Goal: Information Seeking & Learning: Learn about a topic

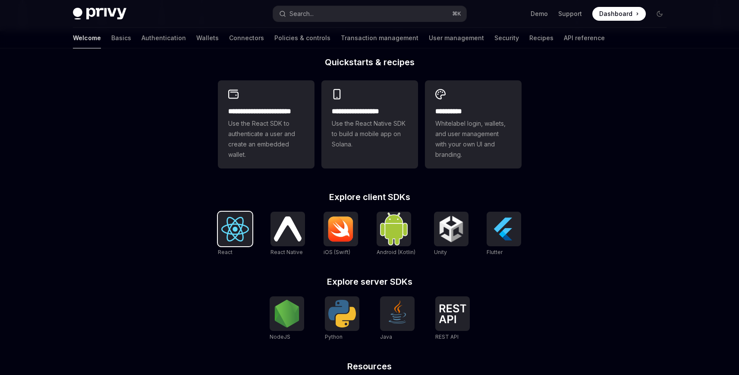
scroll to position [213, 0]
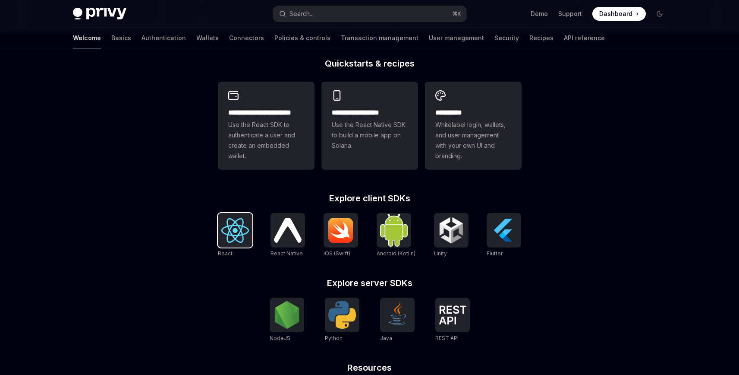
click at [241, 229] on img at bounding box center [235, 230] width 28 height 25
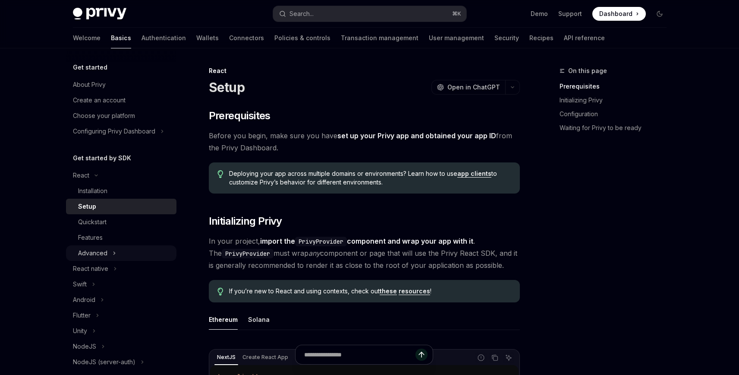
click at [101, 249] on div "Advanced" at bounding box center [92, 253] width 29 height 10
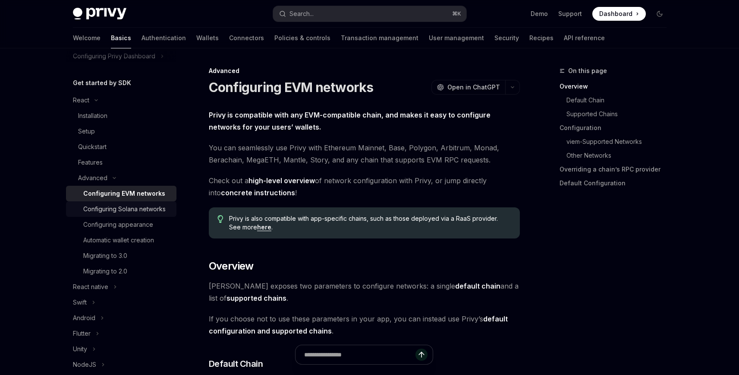
scroll to position [82, 0]
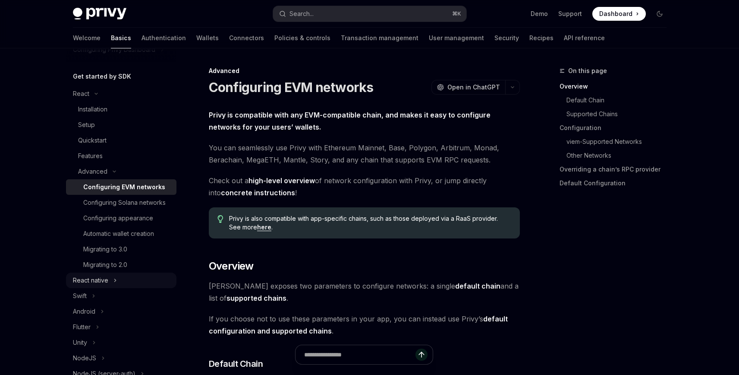
click at [107, 285] on div "React native" at bounding box center [90, 280] width 35 height 10
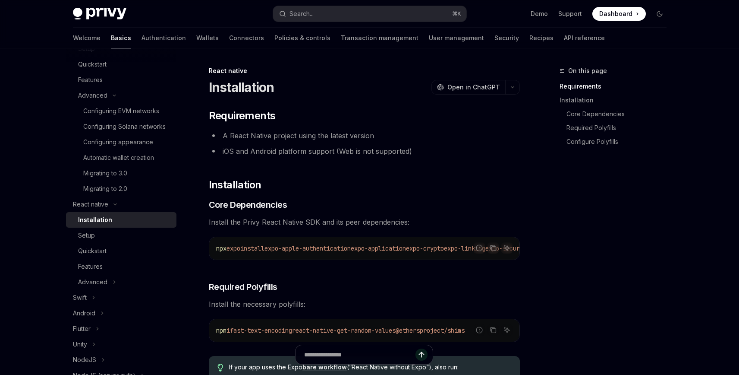
click at [107, 57] on div at bounding box center [121, 55] width 111 height 14
click at [105, 74] on link "Features" at bounding box center [121, 80] width 111 height 16
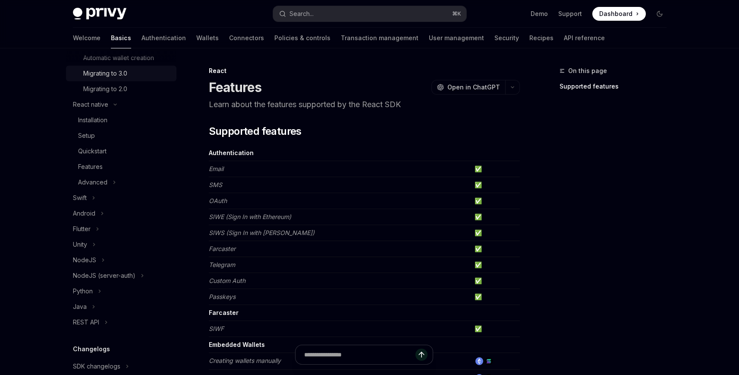
scroll to position [262, 0]
click at [142, 41] on link "Authentication" at bounding box center [164, 38] width 44 height 21
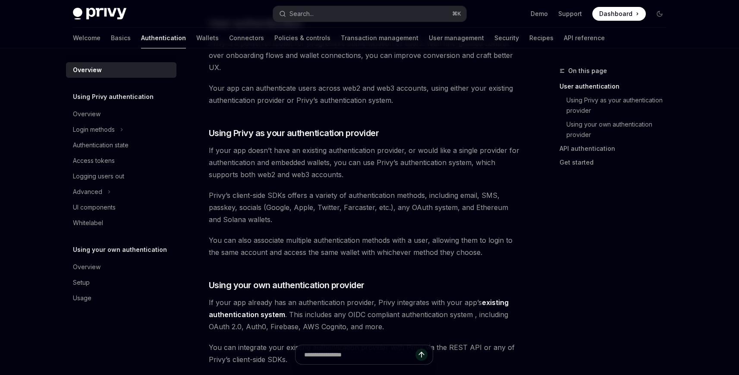
scroll to position [225, 0]
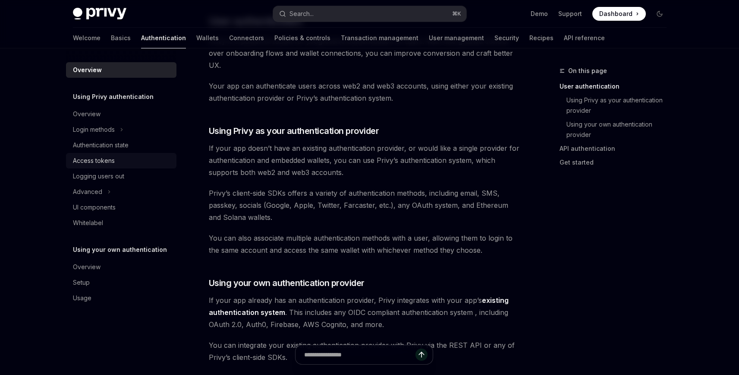
click at [107, 164] on div "Access tokens" at bounding box center [94, 160] width 42 height 10
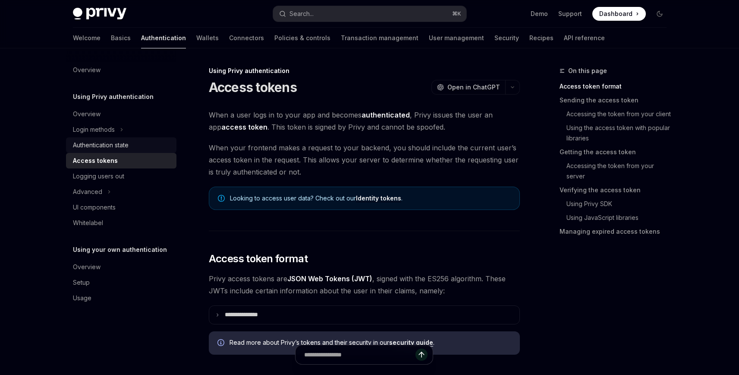
click at [124, 142] on div "Authentication state" at bounding box center [101, 145] width 56 height 10
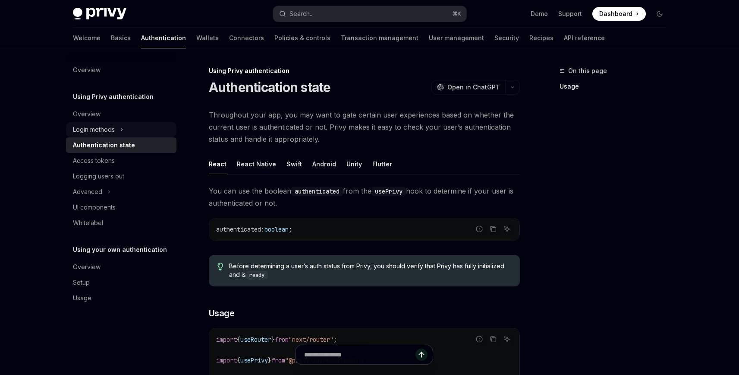
click at [112, 127] on div "Login methods" at bounding box center [94, 129] width 42 height 10
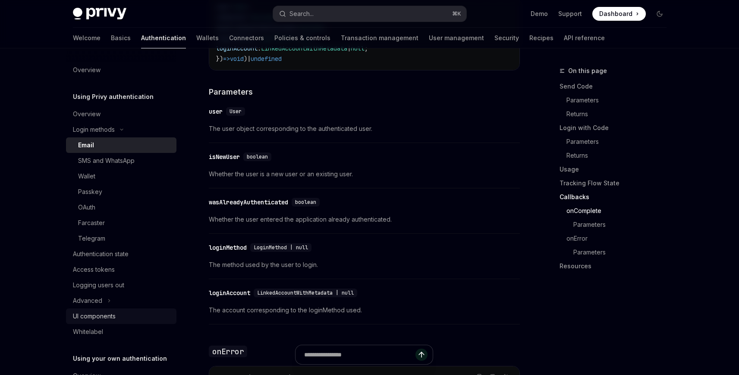
scroll to position [18, 0]
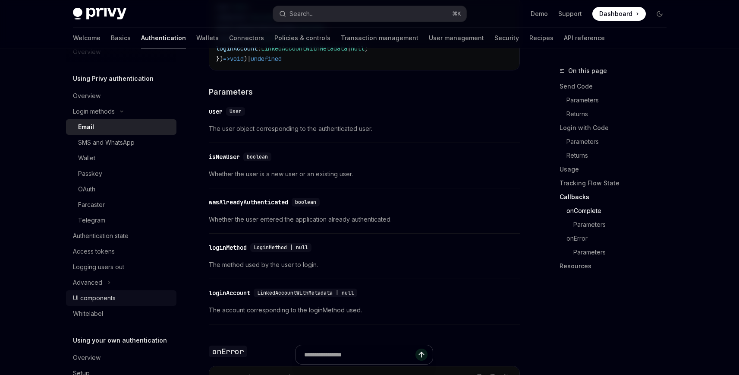
click at [99, 298] on div "UI components" at bounding box center [94, 298] width 43 height 10
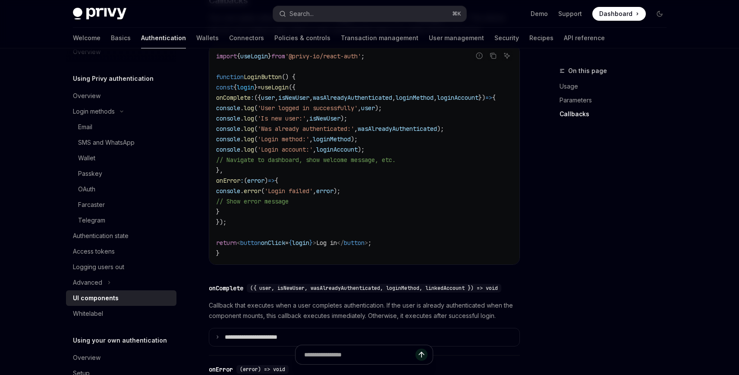
scroll to position [1282, 0]
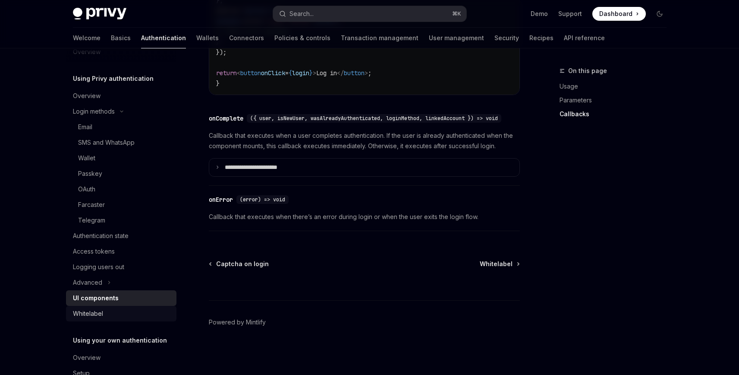
click at [98, 313] on div "Whitelabel" at bounding box center [88, 313] width 30 height 10
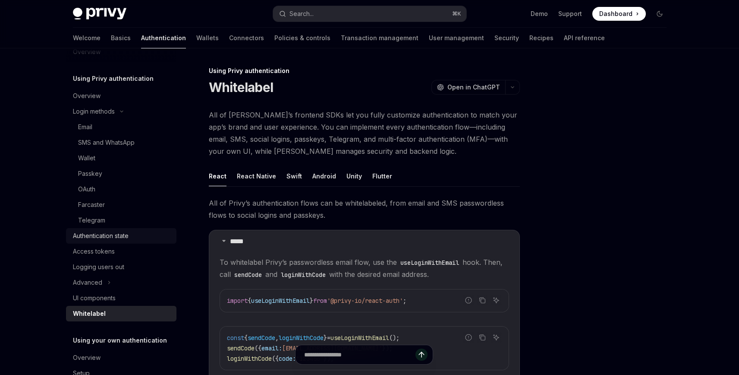
click at [114, 243] on link "Authentication state" at bounding box center [121, 236] width 111 height 16
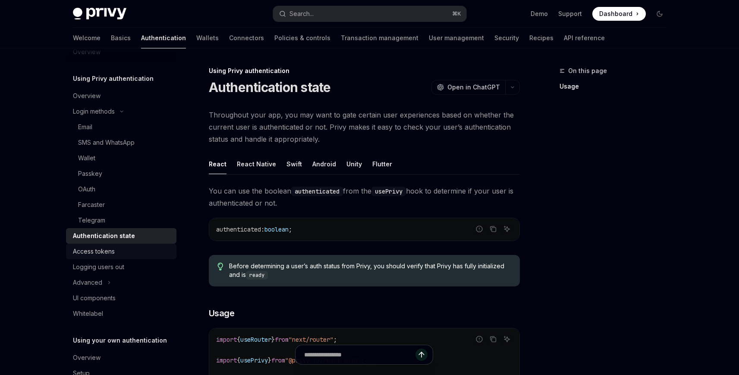
click at [114, 250] on div "Access tokens" at bounding box center [94, 251] width 42 height 10
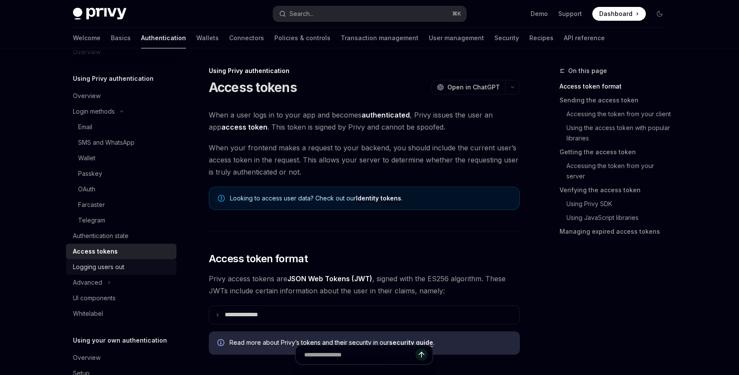
click at [114, 259] on link "Logging users out" at bounding box center [121, 267] width 111 height 16
type textarea "*"
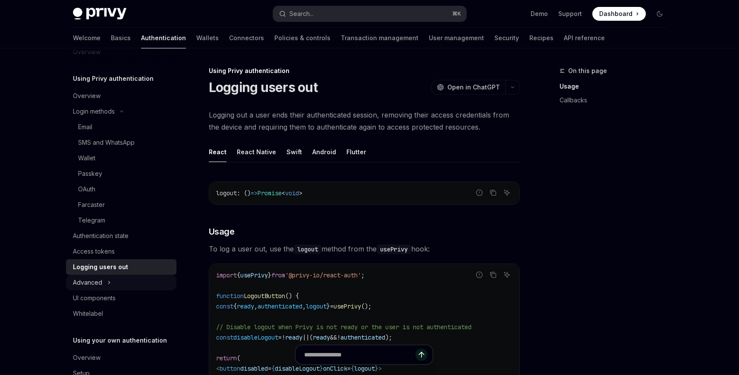
click at [111, 278] on button "Advanced" at bounding box center [121, 283] width 111 height 16
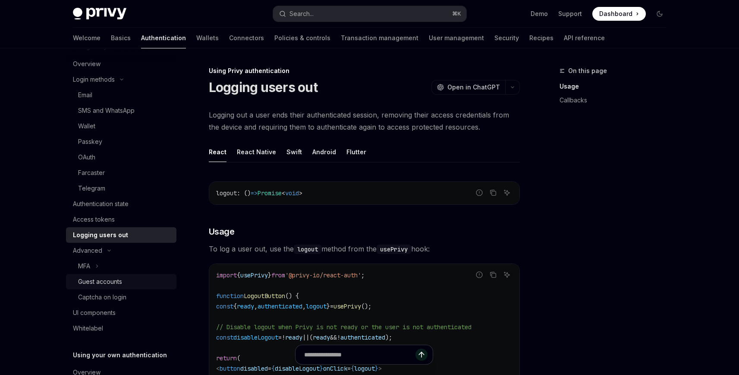
scroll to position [52, 0]
click at [322, 11] on button "Search... ⌘ K" at bounding box center [369, 14] width 193 height 16
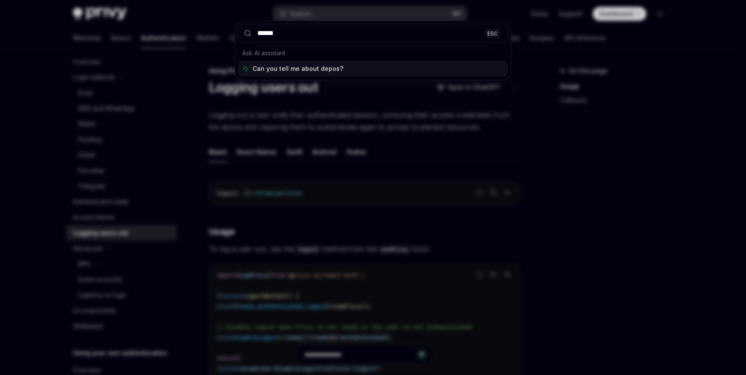
type input "*******"
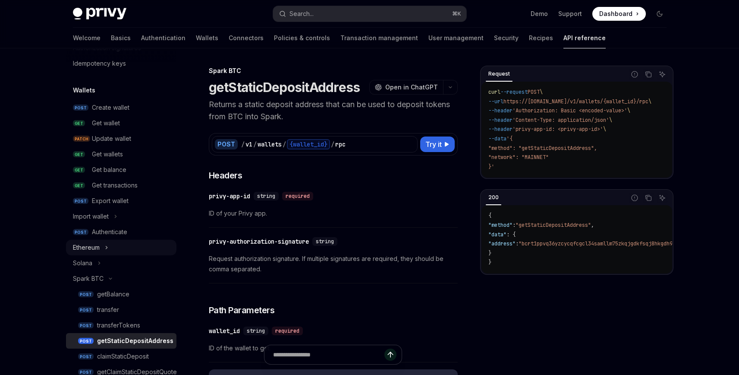
click at [99, 247] on div "Ethereum" at bounding box center [86, 247] width 27 height 10
type textarea "*"
